Goal: Use online tool/utility: Utilize a website feature to perform a specific function

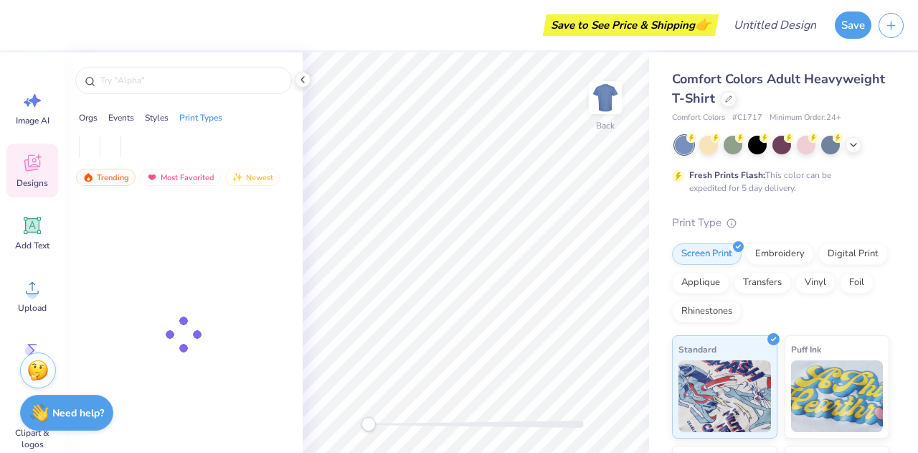
click at [85, 406] on strong "Need help?" at bounding box center [78, 413] width 52 height 14
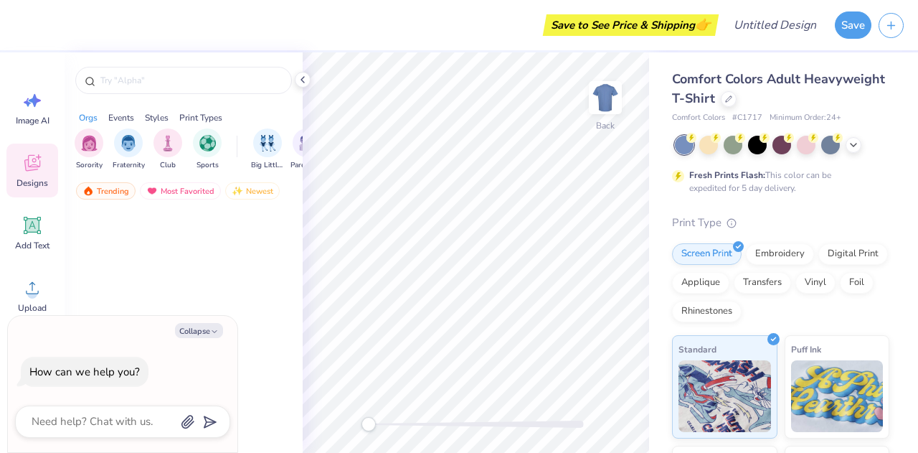
click at [235, 334] on div "Collapse How can we help you?" at bounding box center [123, 384] width 230 height 137
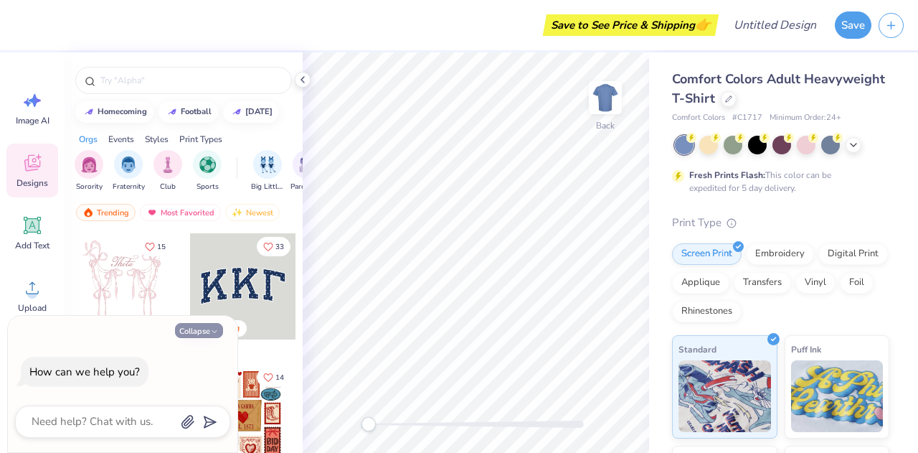
click at [203, 337] on button "Collapse" at bounding box center [199, 330] width 48 height 15
type textarea "x"
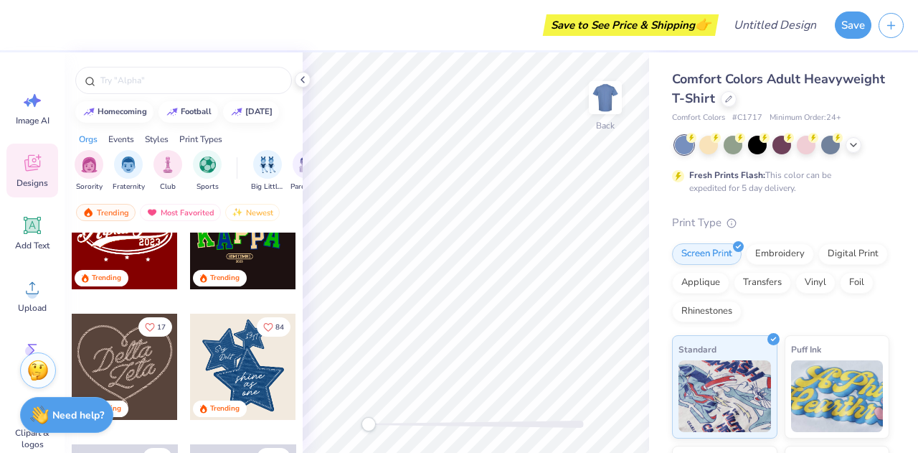
scroll to position [489, 0]
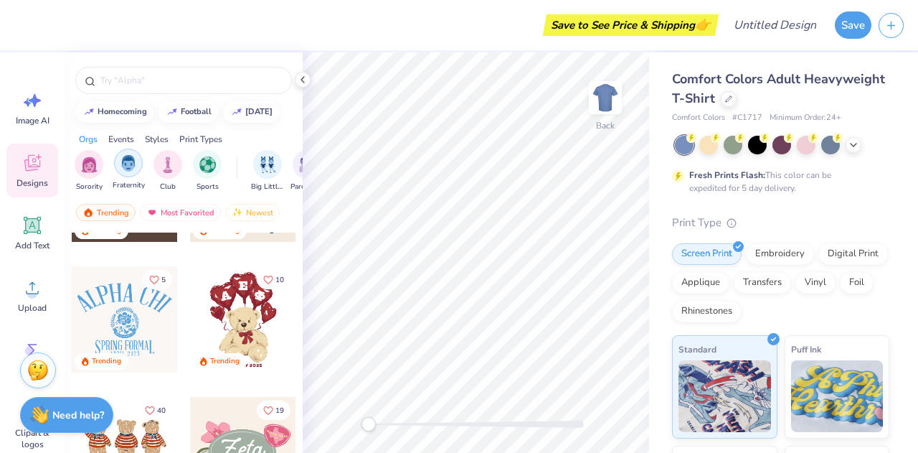
click at [129, 173] on div "filter for Fraternity" at bounding box center [128, 163] width 29 height 29
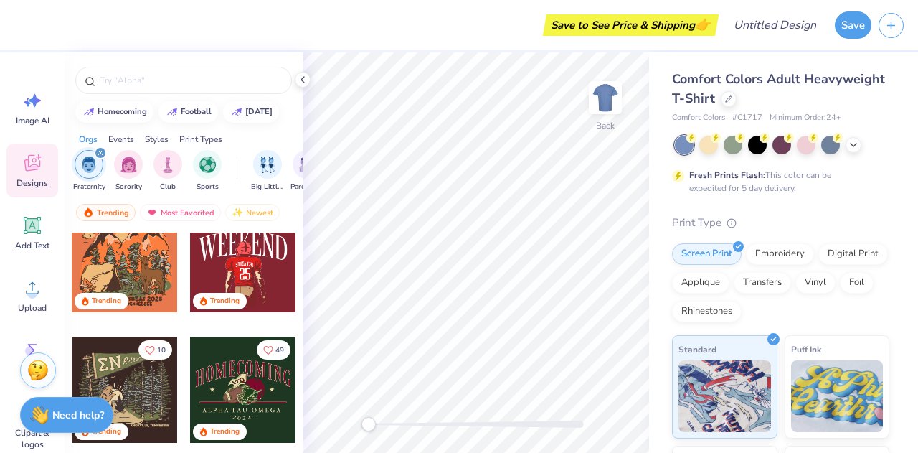
scroll to position [492, 0]
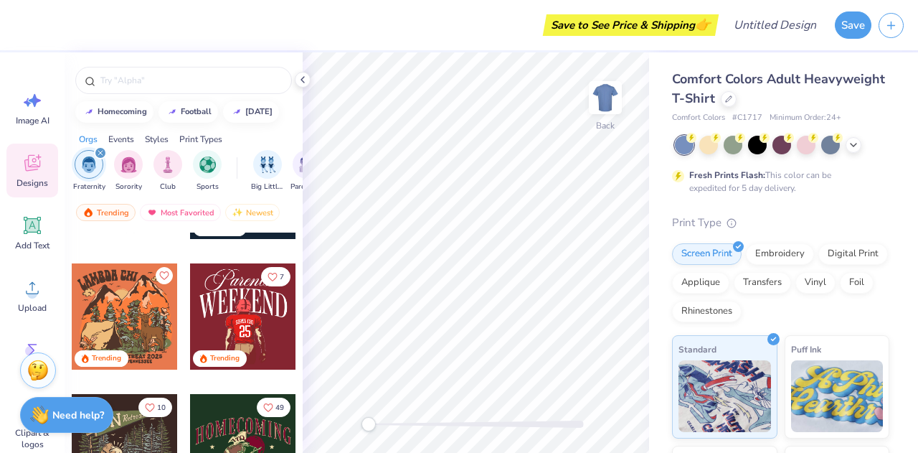
click at [230, 286] on div at bounding box center [243, 316] width 106 height 106
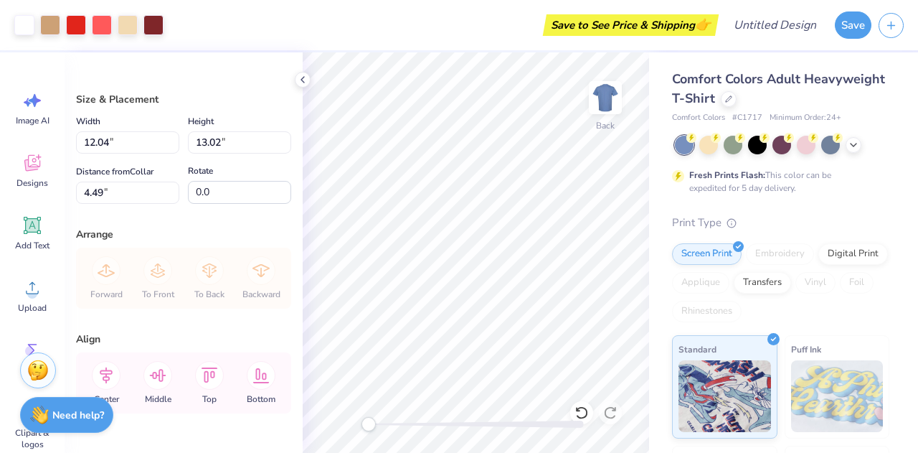
type input "12.04"
type input "13.02"
type input "4.49"
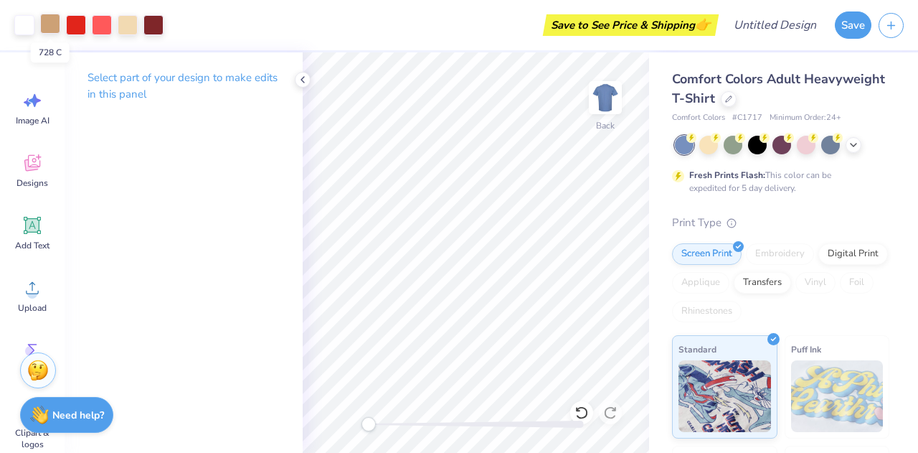
click at [52, 29] on div at bounding box center [50, 24] width 20 height 20
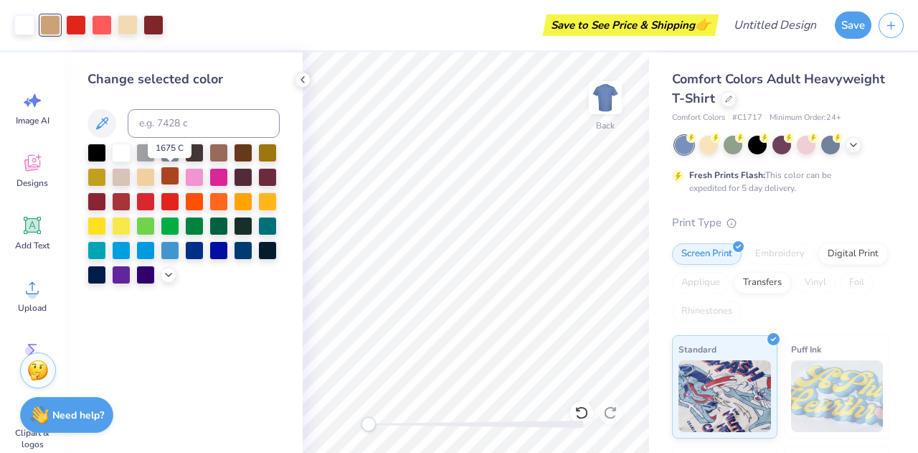
click at [171, 179] on div at bounding box center [170, 175] width 19 height 19
click at [201, 157] on div at bounding box center [194, 151] width 19 height 19
click at [719, 137] on circle at bounding box center [716, 136] width 10 height 10
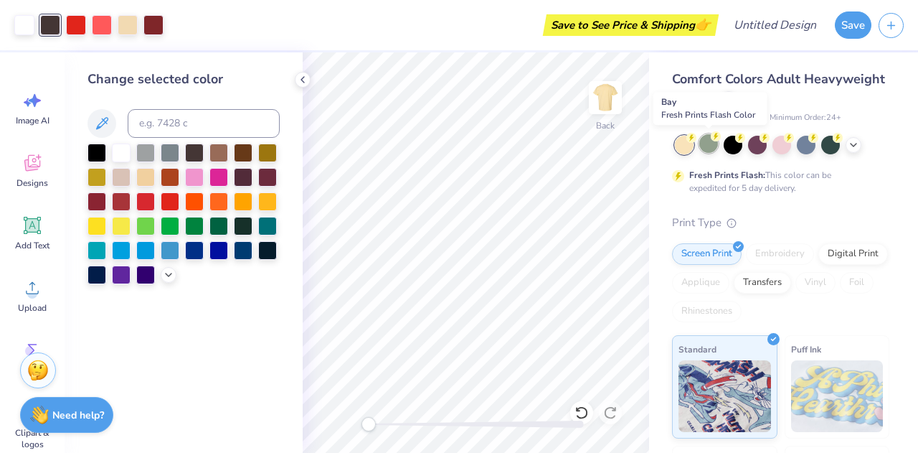
click at [710, 144] on div at bounding box center [709, 143] width 19 height 19
click at [851, 151] on div at bounding box center [782, 145] width 215 height 19
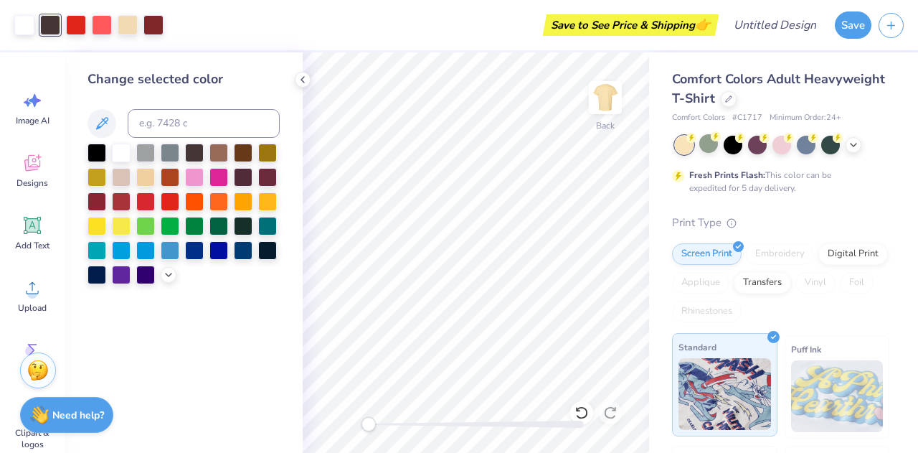
scroll to position [1, 0]
click at [741, 145] on div at bounding box center [733, 142] width 19 height 19
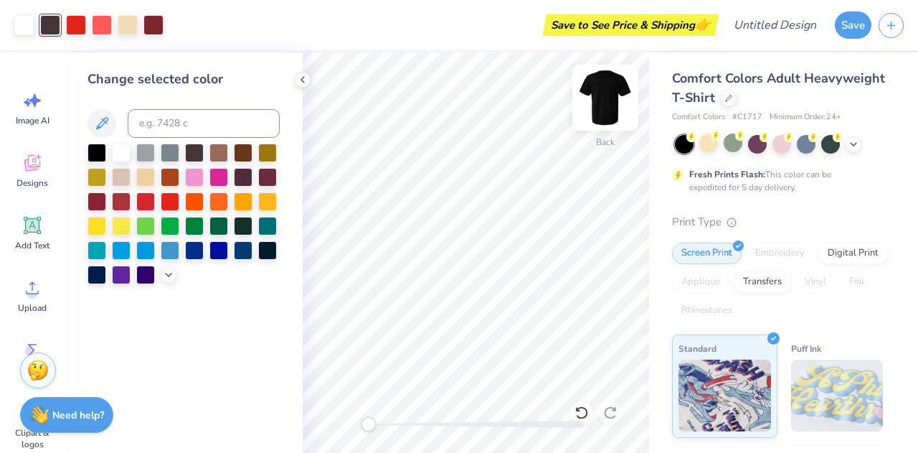
click at [616, 95] on img at bounding box center [605, 97] width 57 height 57
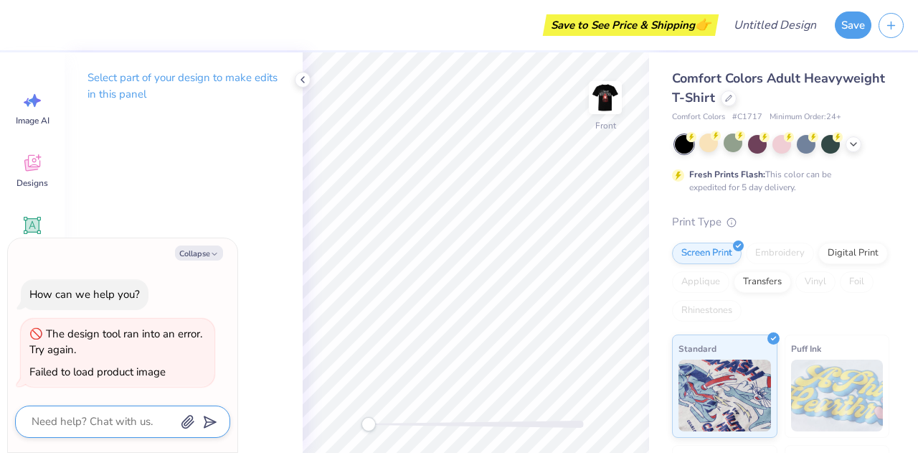
click at [127, 427] on textarea at bounding box center [103, 421] width 146 height 19
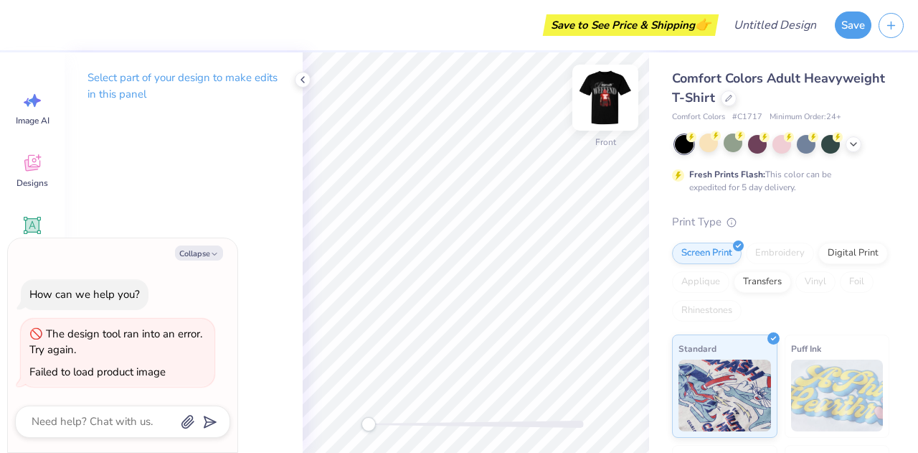
click at [601, 104] on img at bounding box center [605, 97] width 57 height 57
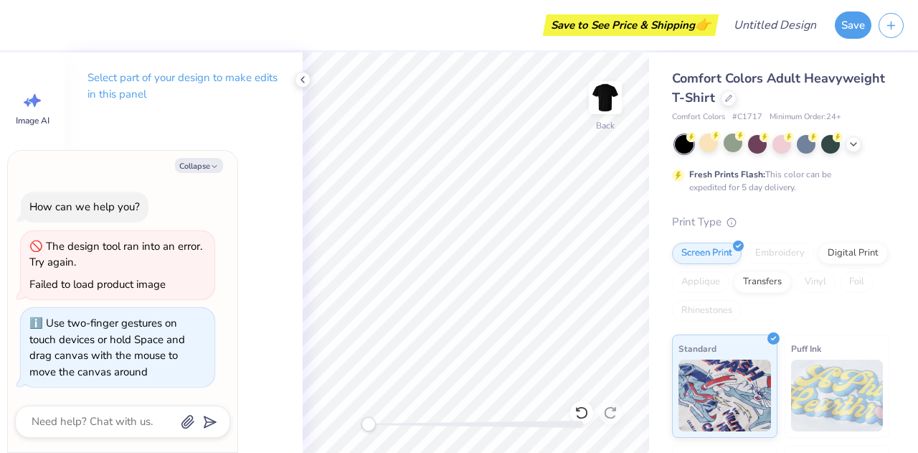
click at [328, 427] on div "Back" at bounding box center [476, 252] width 347 height 400
click at [304, 78] on icon at bounding box center [302, 79] width 11 height 11
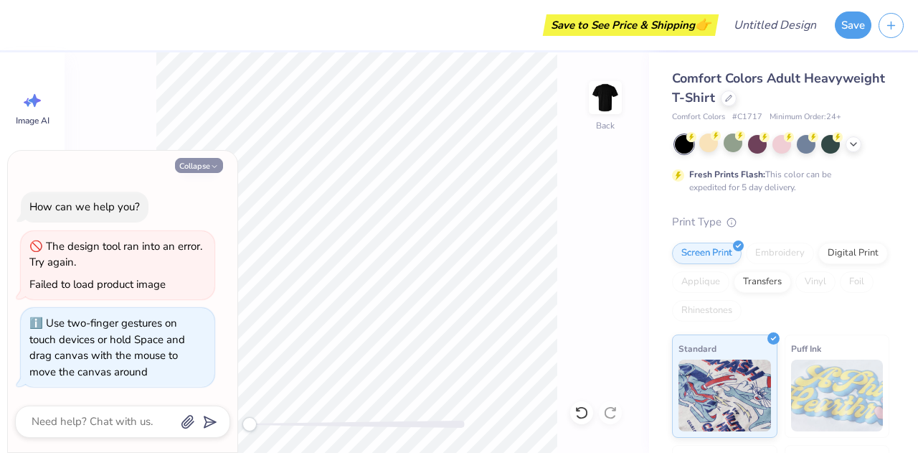
click at [202, 167] on button "Collapse" at bounding box center [199, 165] width 48 height 15
type textarea "x"
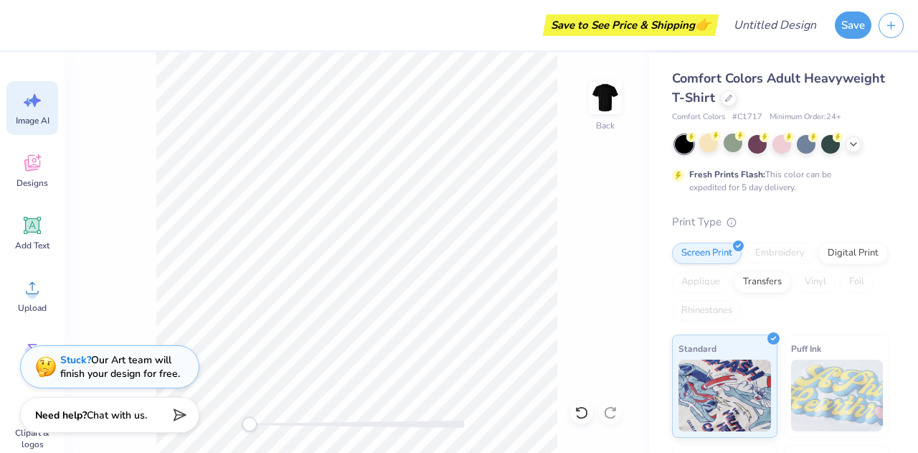
click at [22, 103] on icon at bounding box center [33, 101] width 22 height 22
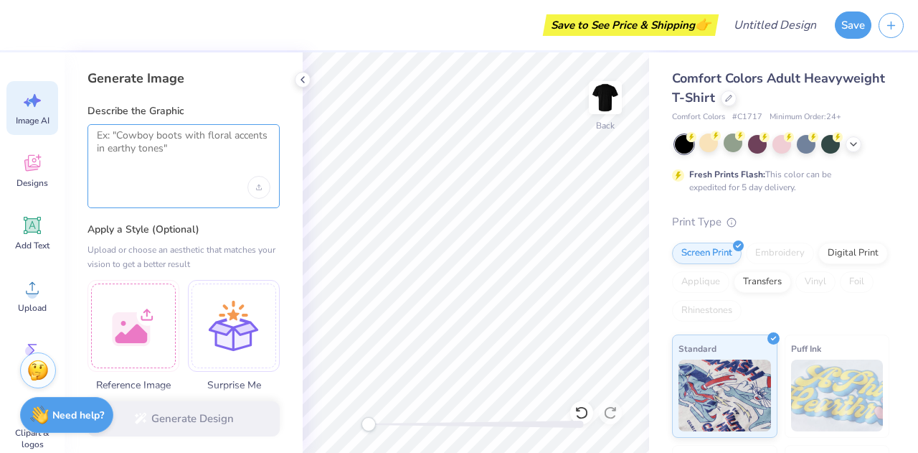
click at [167, 144] on textarea at bounding box center [184, 147] width 174 height 36
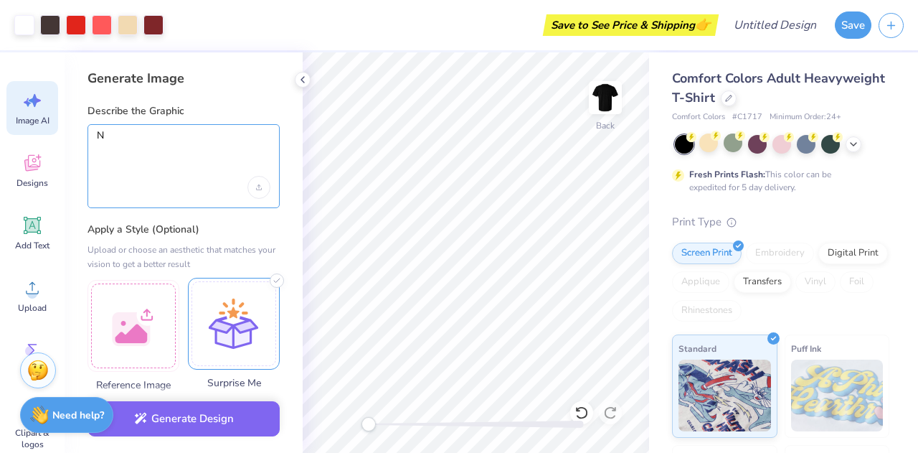
type textarea "N"
click at [238, 344] on div at bounding box center [234, 324] width 92 height 92
click at [139, 124] on div "N" at bounding box center [184, 166] width 192 height 84
click at [139, 130] on textarea "N" at bounding box center [184, 147] width 174 height 36
type textarea "I"
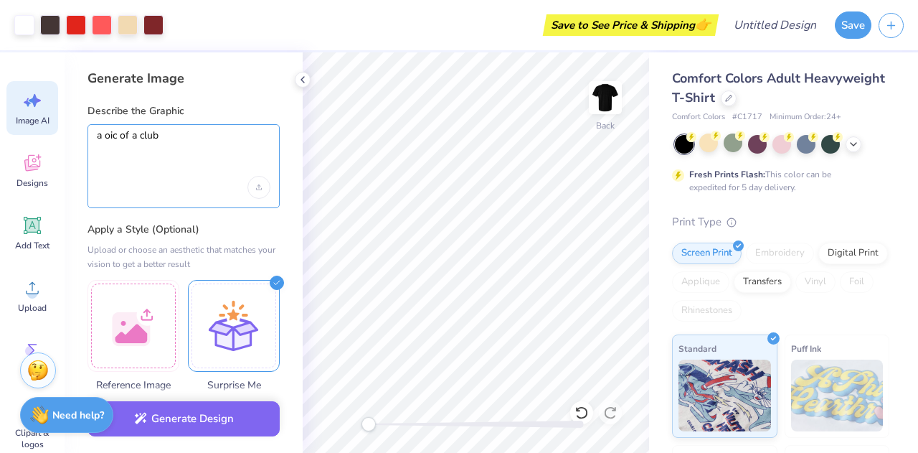
click at [111, 137] on textarea "a oic of a club" at bounding box center [184, 147] width 174 height 36
click at [181, 138] on textarea "a pic of a club" at bounding box center [184, 147] width 174 height 36
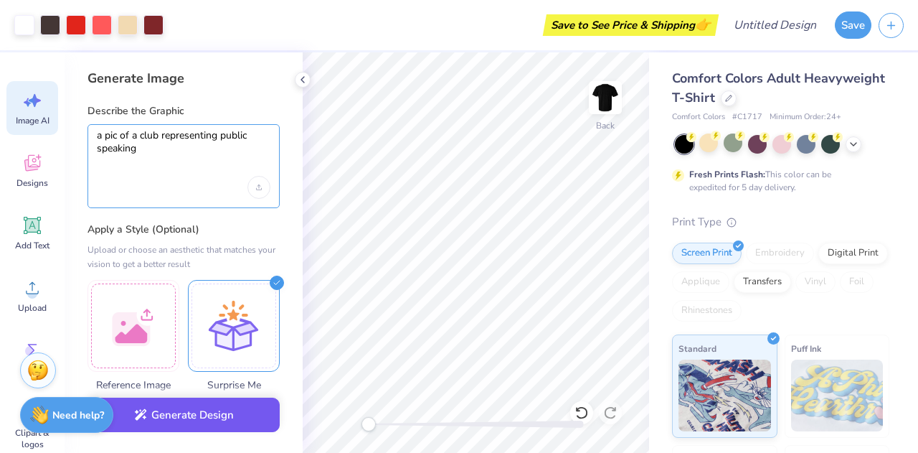
type textarea "a pic of a club representing public speaking"
click at [171, 426] on button "Generate Design" at bounding box center [184, 415] width 192 height 35
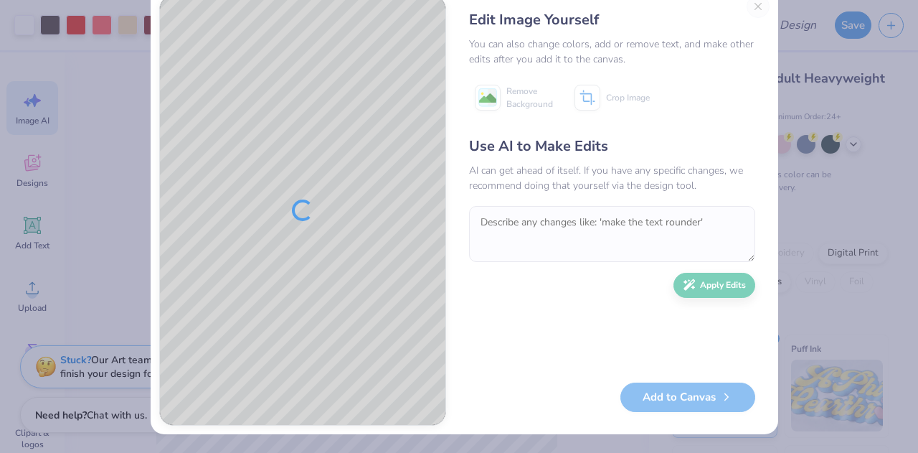
scroll to position [0, 0]
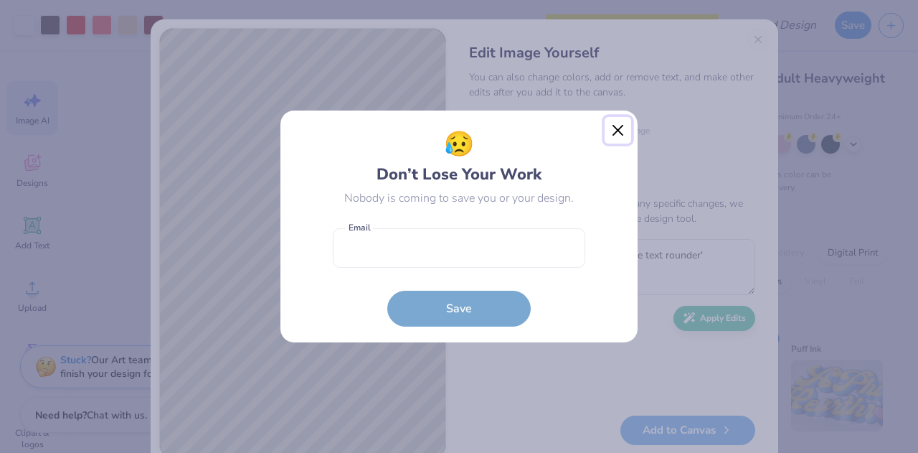
click at [623, 137] on button "Close" at bounding box center [618, 130] width 27 height 27
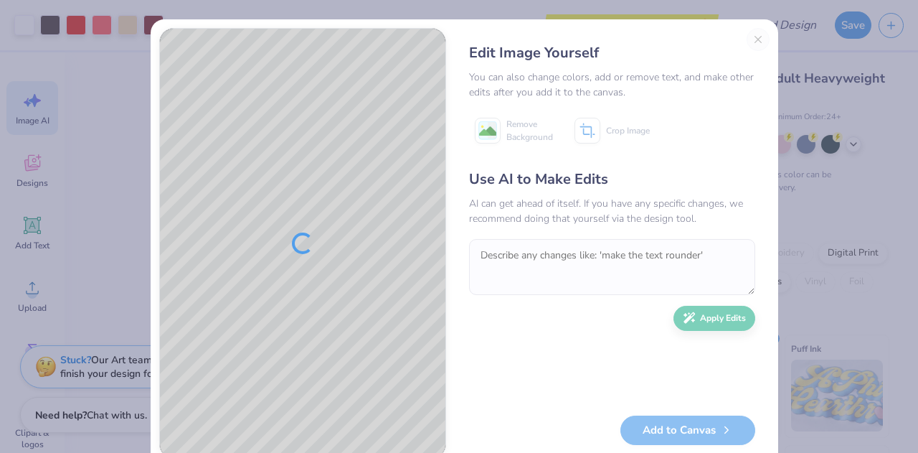
scroll to position [33, 0]
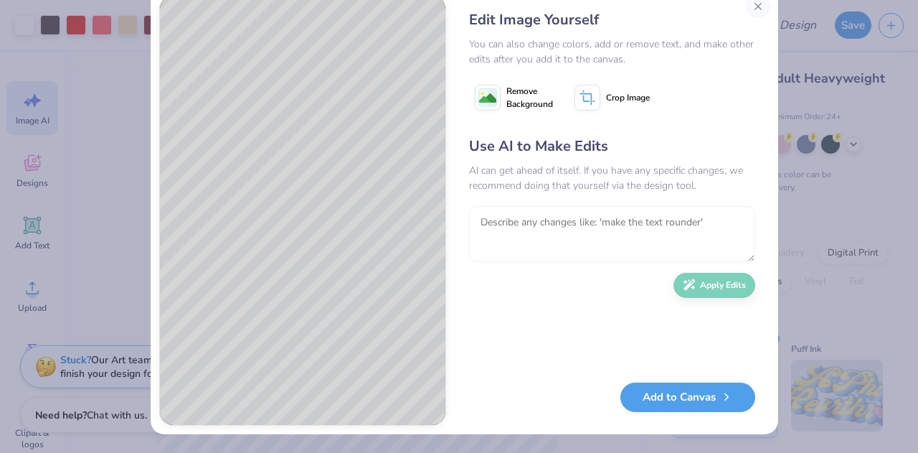
click at [713, 222] on textarea at bounding box center [612, 234] width 286 height 56
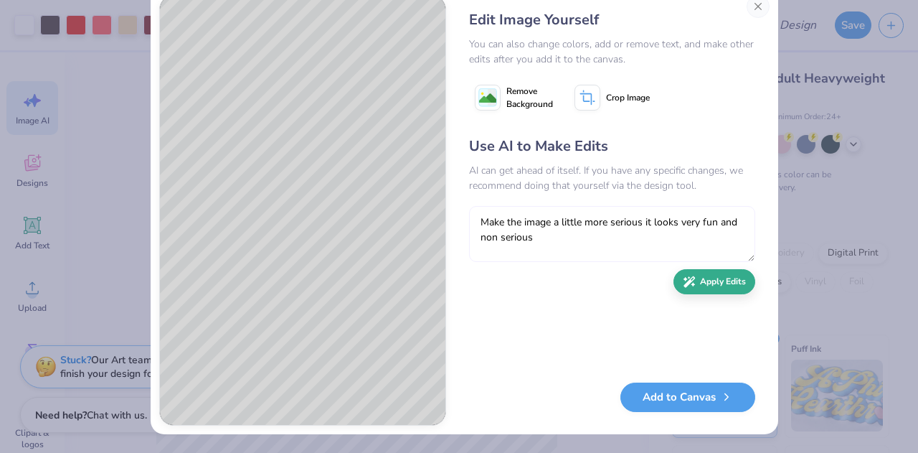
type textarea "Make the image a little more serious it looks very fun and non serious"
click at [723, 279] on button "Apply Edits" at bounding box center [715, 281] width 82 height 25
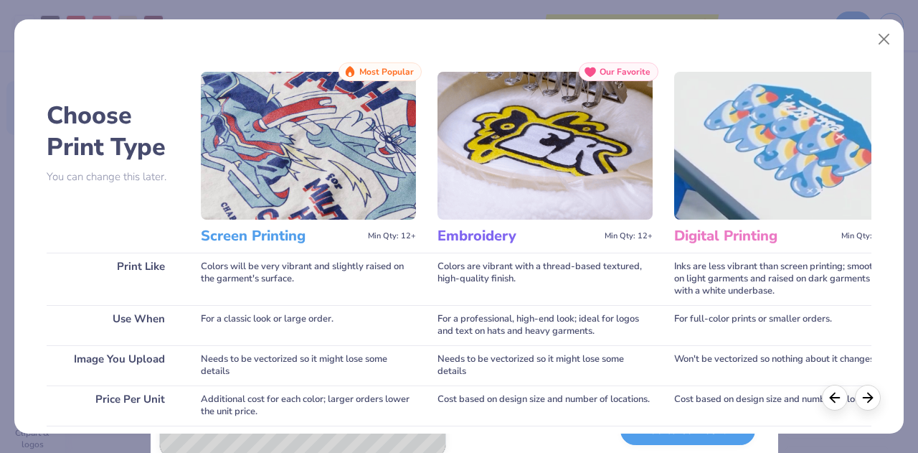
scroll to position [33, 0]
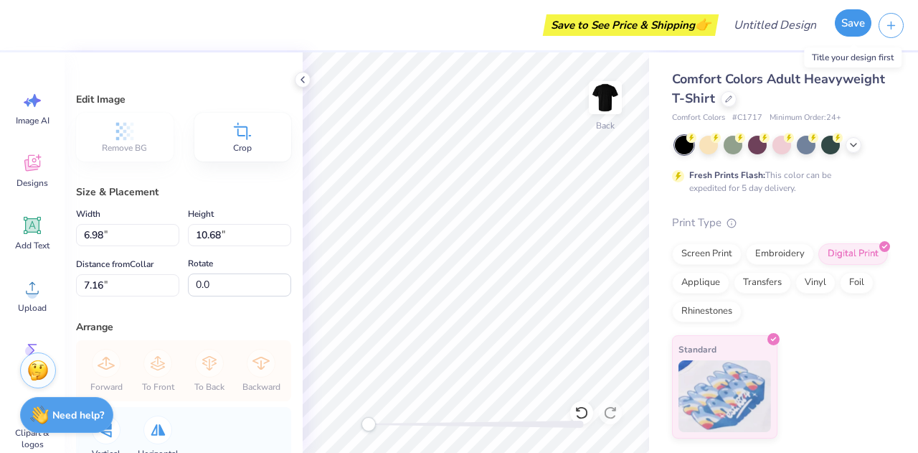
click at [855, 32] on button "Save" at bounding box center [853, 22] width 37 height 27
type textarea "x"
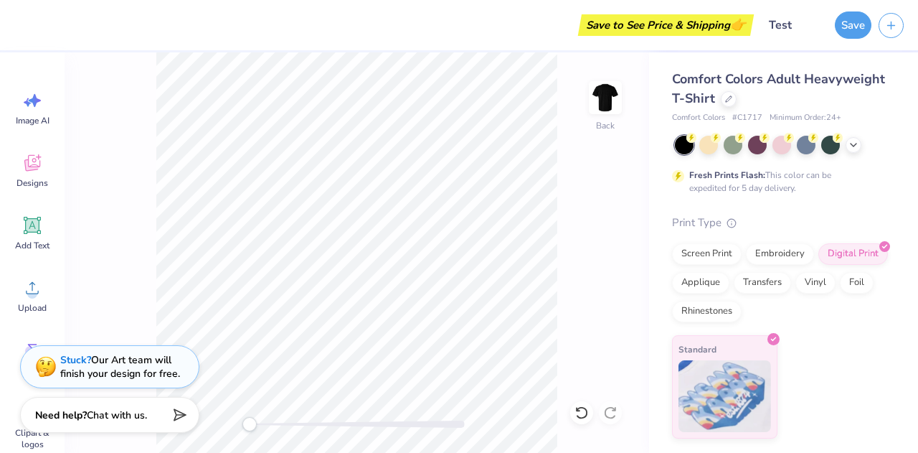
scroll to position [175, 0]
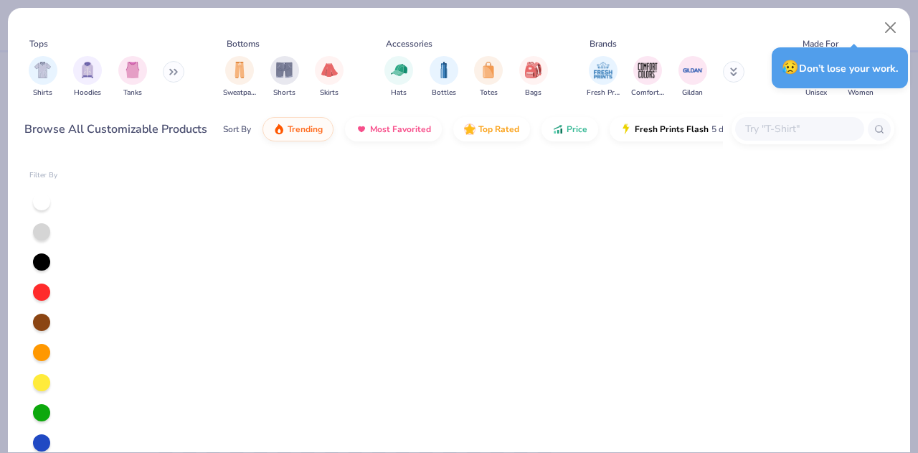
scroll to position [805, 0]
